Goal: Task Accomplishment & Management: Use online tool/utility

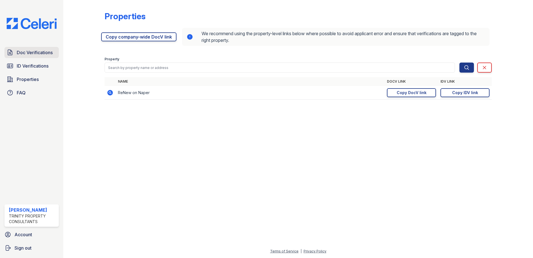
click at [36, 54] on span "Doc Verifications" at bounding box center [35, 52] width 36 height 7
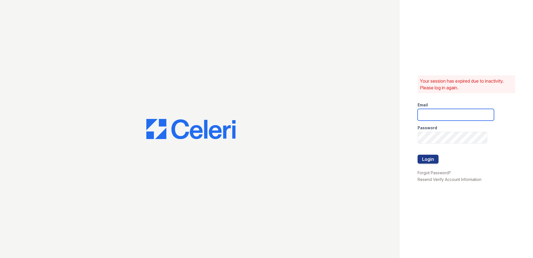
type input "[PERSON_NAME][EMAIL_ADDRESS][PERSON_NAME][DOMAIN_NAME]"
click at [430, 161] on button "Login" at bounding box center [428, 159] width 21 height 9
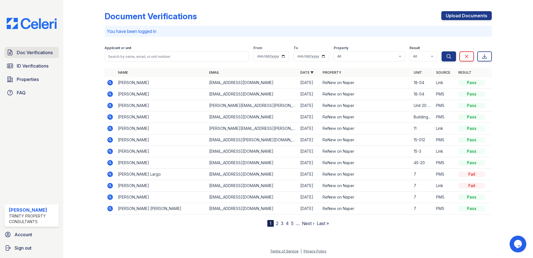
click at [35, 52] on span "Doc Verifications" at bounding box center [35, 52] width 36 height 7
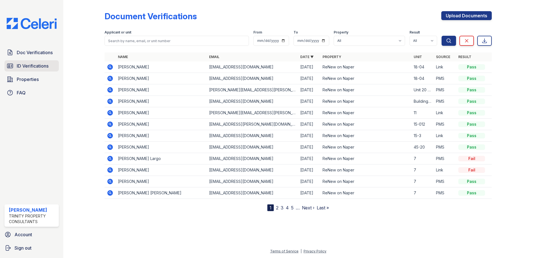
click at [37, 65] on span "ID Verifications" at bounding box center [33, 65] width 32 height 7
